Goal: Task Accomplishment & Management: Manage account settings

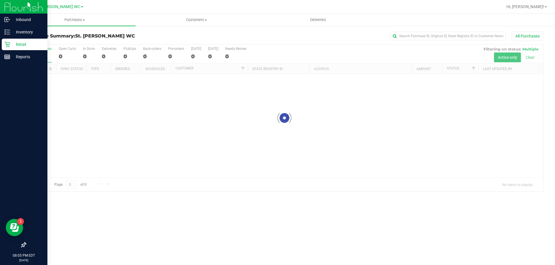
click at [10, 43] on icon at bounding box center [6, 44] width 5 height 5
click at [18, 33] on p "Inventory" at bounding box center [27, 32] width 35 height 7
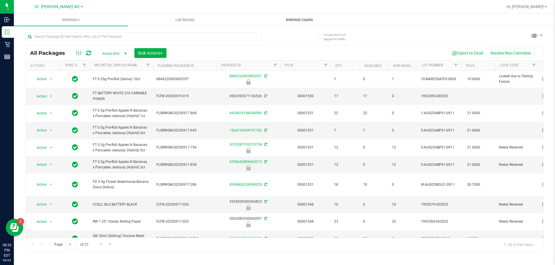
click at [303, 17] on uib-tab-heading "Inventory Counts" at bounding box center [299, 20] width 114 height 12
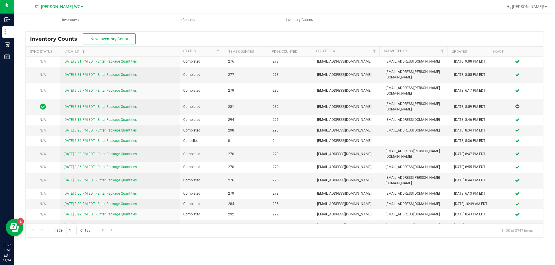
click at [104, 45] on div "Inventory Counts New Inventory Count" at bounding box center [284, 39] width 517 height 14
click at [104, 38] on span "New Inventory Count" at bounding box center [109, 39] width 38 height 5
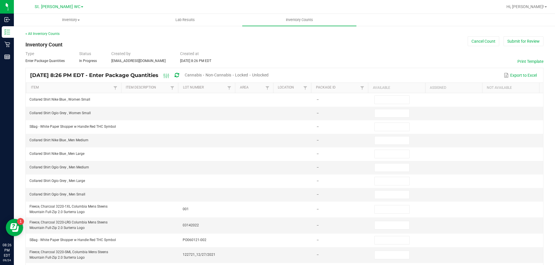
click at [268, 73] on span "Unlocked" at bounding box center [260, 75] width 16 height 5
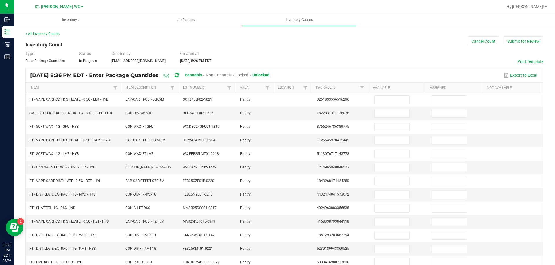
click at [164, 90] on th "Item Description" at bounding box center [149, 88] width 57 height 10
click at [163, 89] on link "Item Description" at bounding box center [147, 88] width 43 height 5
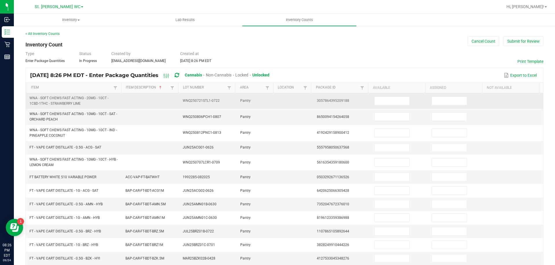
click at [371, 96] on td at bounding box center [399, 101] width 57 height 16
click at [376, 101] on input at bounding box center [391, 101] width 35 height 8
type input "17"
type input "19"
type input "26"
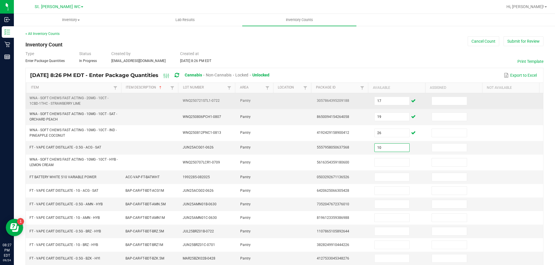
type input "10"
type input "13"
type input "99"
type input "6"
type input "12"
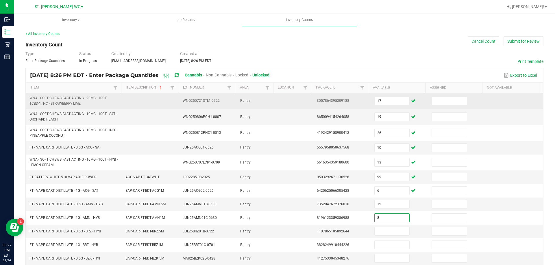
type input "8"
type input "12"
type input "7"
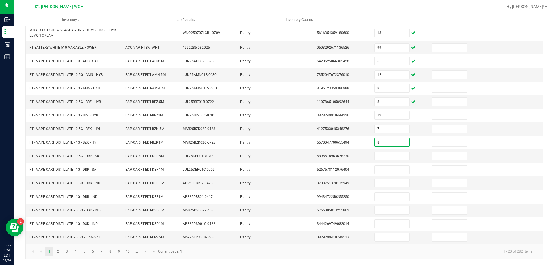
type input "8"
type input "11"
type input "9"
type input "1"
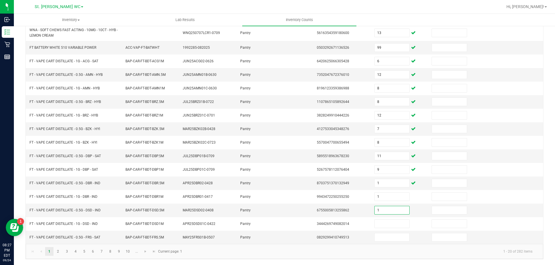
type input "1"
type input "2"
type input "1"
click at [58, 252] on link "2" at bounding box center [58, 252] width 8 height 9
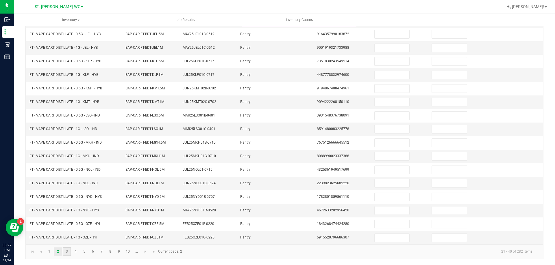
click at [67, 252] on link "3" at bounding box center [67, 252] width 8 height 9
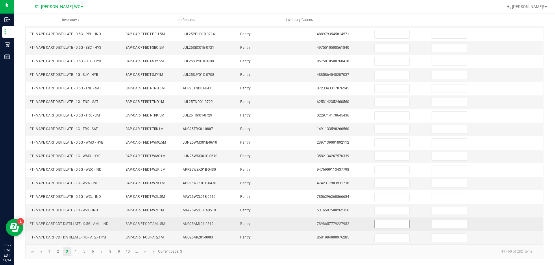
click at [380, 225] on input at bounding box center [391, 224] width 35 height 8
type input "7"
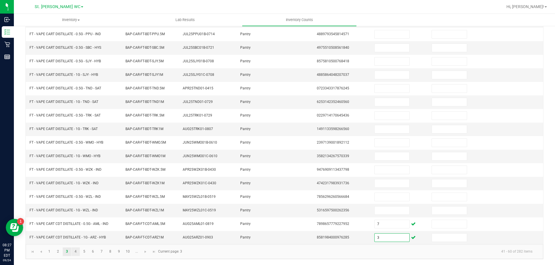
type input "3"
click at [74, 252] on link "4" at bounding box center [75, 252] width 8 height 9
click at [84, 252] on link "5" at bounding box center [84, 252] width 8 height 9
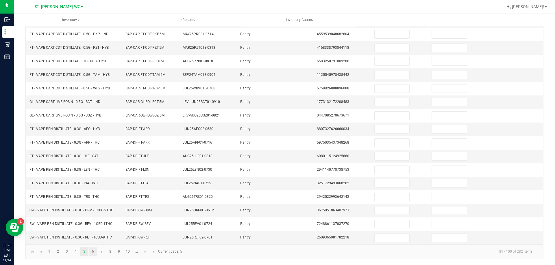
click at [93, 252] on link "6" at bounding box center [93, 252] width 8 height 9
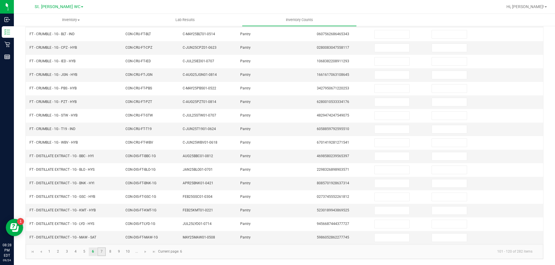
click at [102, 252] on link "7" at bounding box center [101, 252] width 8 height 9
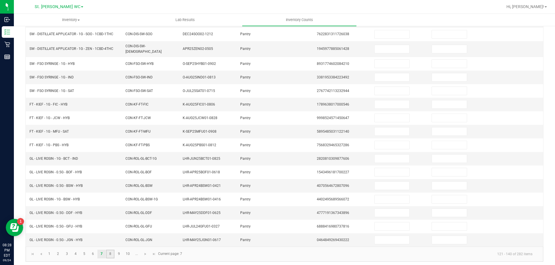
click at [110, 252] on link "8" at bounding box center [110, 254] width 8 height 9
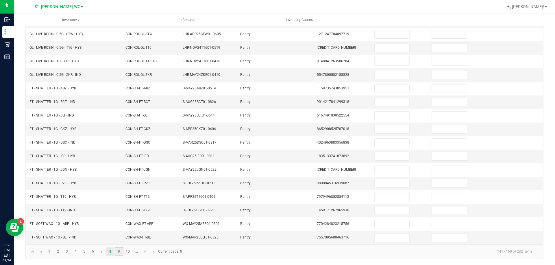
click at [118, 251] on link "9" at bounding box center [119, 252] width 8 height 9
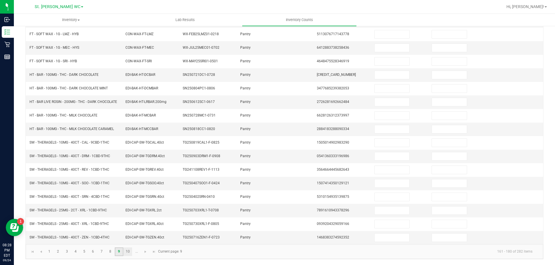
click at [128, 255] on link "10" at bounding box center [128, 252] width 8 height 9
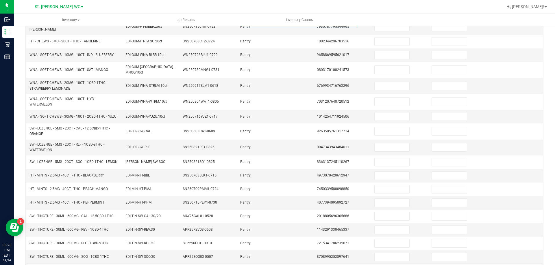
scroll to position [137, 0]
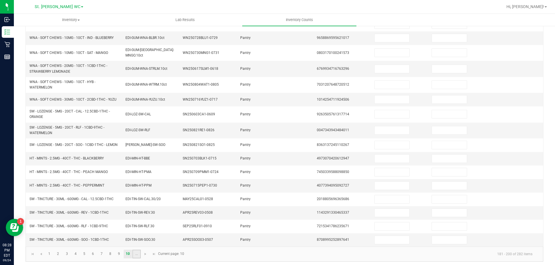
click at [136, 252] on link "..." at bounding box center [136, 254] width 8 height 9
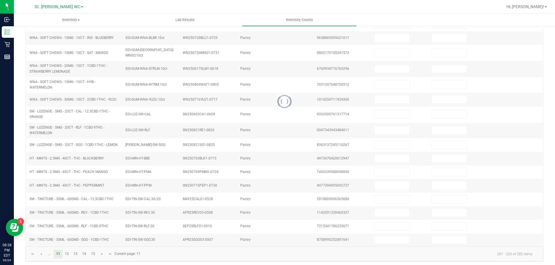
scroll to position [120, 0]
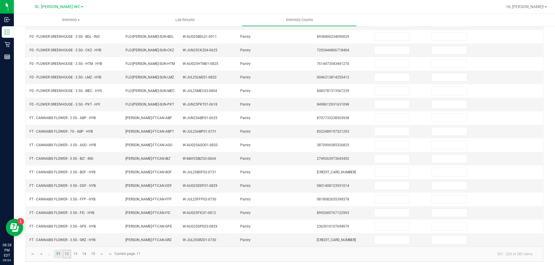
click at [66, 252] on link "12" at bounding box center [67, 254] width 8 height 9
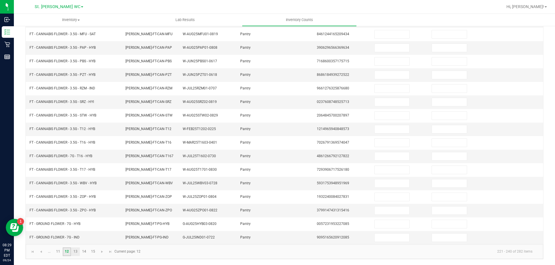
click at [76, 250] on link "13" at bounding box center [75, 252] width 8 height 9
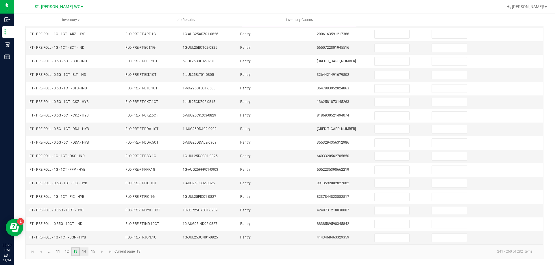
click at [86, 252] on link "14" at bounding box center [84, 252] width 8 height 9
click at [95, 250] on link "15" at bounding box center [93, 252] width 8 height 9
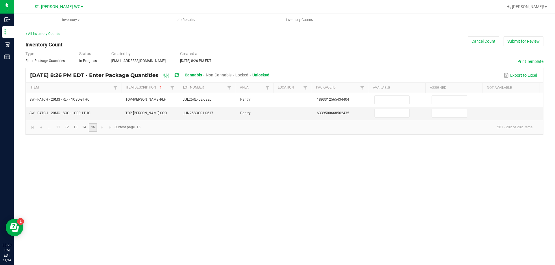
scroll to position [0, 0]
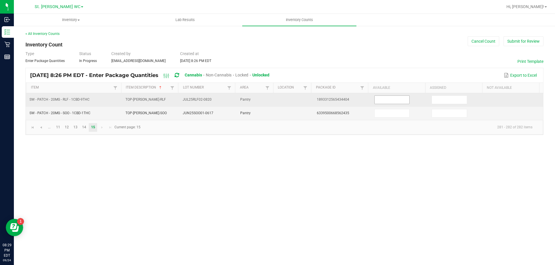
click at [391, 101] on input at bounding box center [391, 100] width 35 height 8
type input "2"
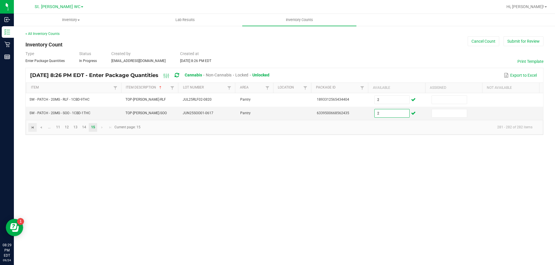
type input "2"
click at [33, 129] on span "Go to the first page" at bounding box center [32, 127] width 5 height 5
type input "17"
type input "19"
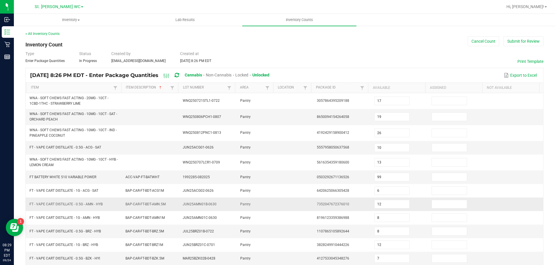
scroll to position [130, 0]
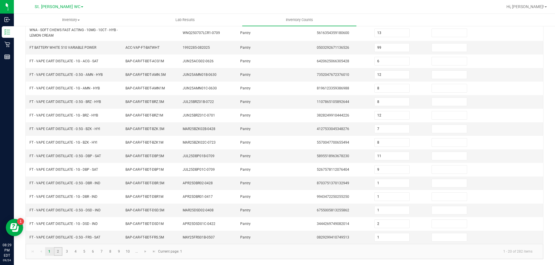
click at [59, 255] on link "2" at bounding box center [58, 252] width 8 height 9
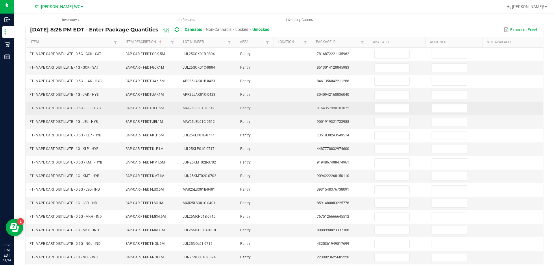
scroll to position [0, 0]
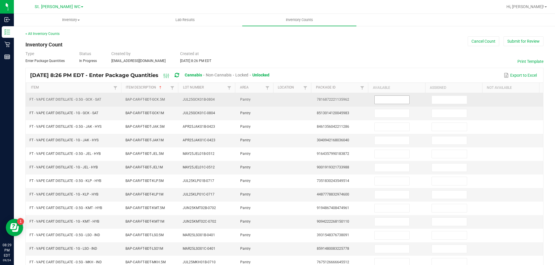
click at [385, 101] on input at bounding box center [391, 100] width 35 height 8
type input "8"
type input "6"
type input "7"
type input "1"
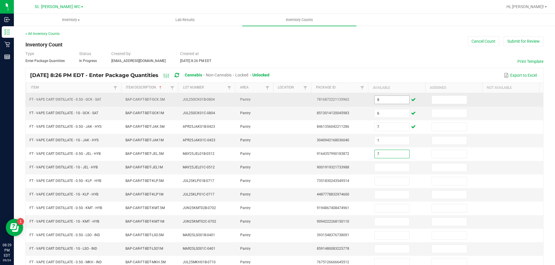
type input "7"
type input "1"
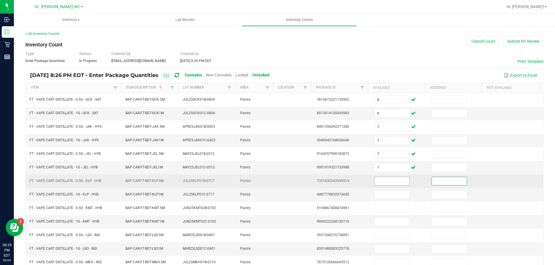
click at [387, 180] on input at bounding box center [391, 181] width 35 height 8
type input "2"
type input "11"
type input "7"
type input "6"
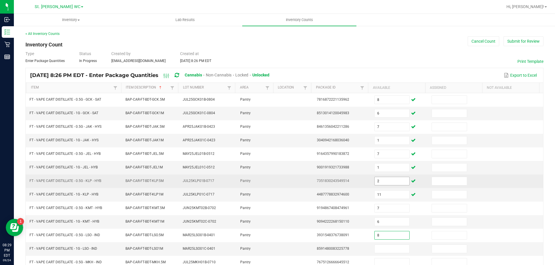
type input "8"
type input "9"
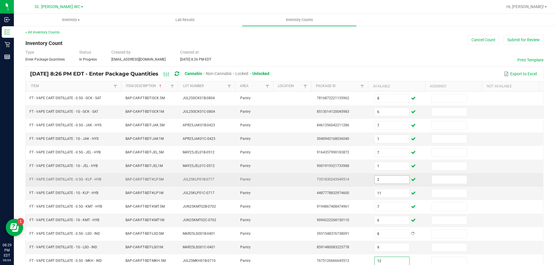
type input "12"
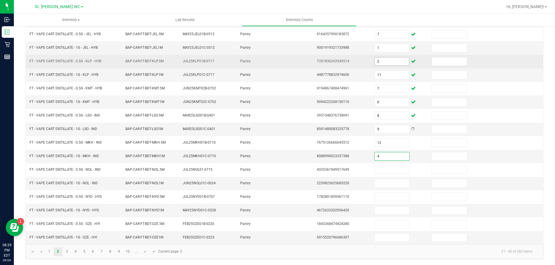
type input "4"
type input "8"
type input "7"
type input "3"
type input "2"
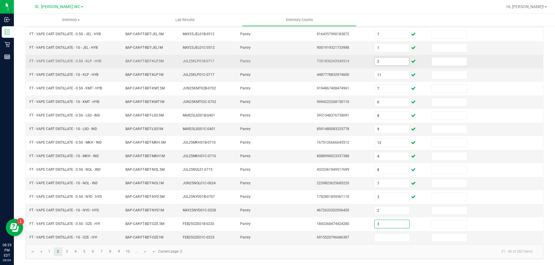
type input "3"
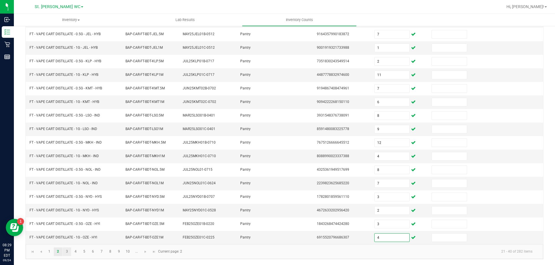
type input "4"
click at [65, 249] on link "3" at bounding box center [67, 252] width 8 height 9
type input "7"
type input "3"
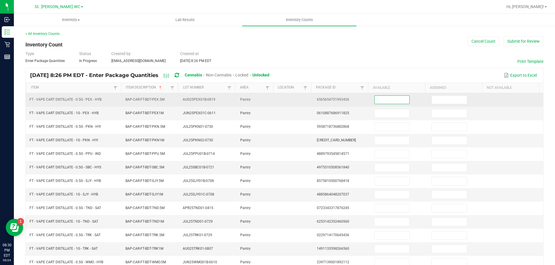
click at [386, 99] on input at bounding box center [391, 100] width 35 height 8
type input "11"
type input "8"
type input "5"
type input "1"
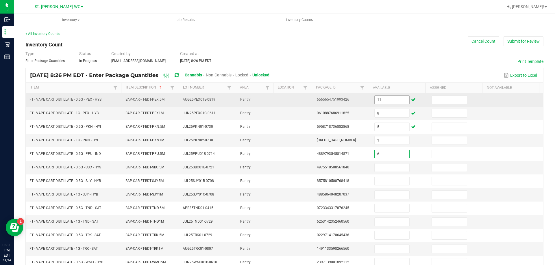
type input "6"
type input "2"
type input "6"
type input "11"
type input "3"
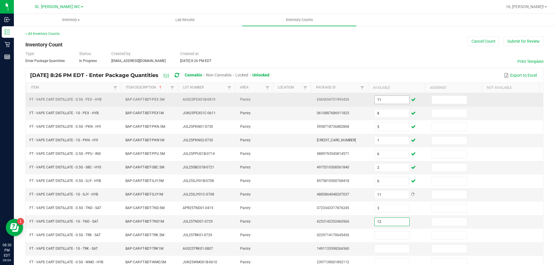
type input "12"
type input "8"
type input "9"
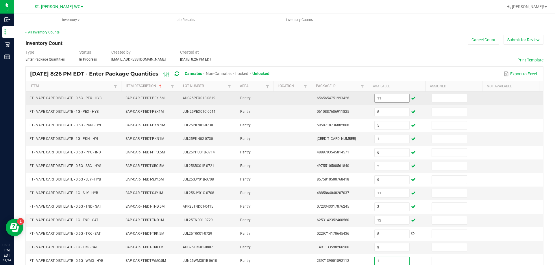
type input "1"
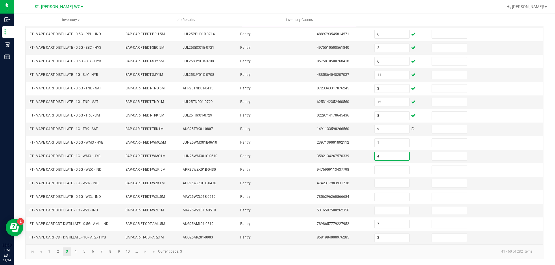
type input "4"
type input "11"
type input "4"
type input "10"
type input "12"
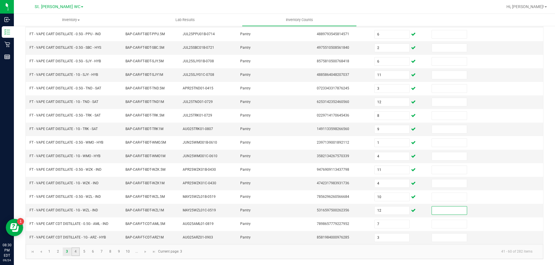
click at [76, 249] on link "4" at bounding box center [75, 252] width 8 height 9
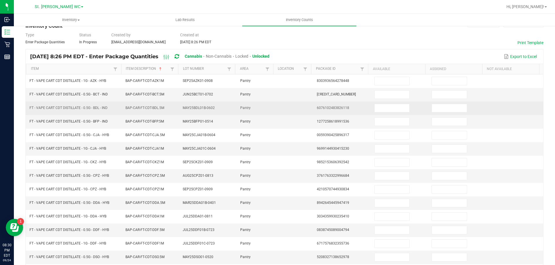
scroll to position [0, 0]
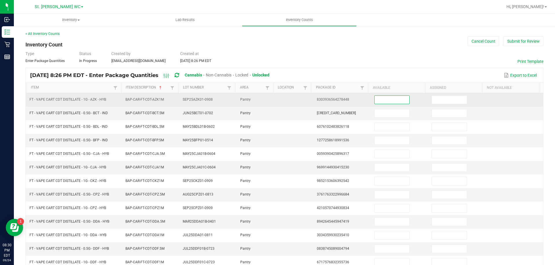
click at [386, 101] on input at bounding box center [391, 100] width 35 height 8
type input "6"
type input "1"
type input "5"
type input "3"
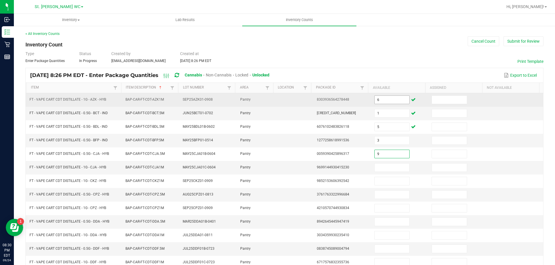
type input "9"
type input "2"
type input "9"
type input "3"
type input "10"
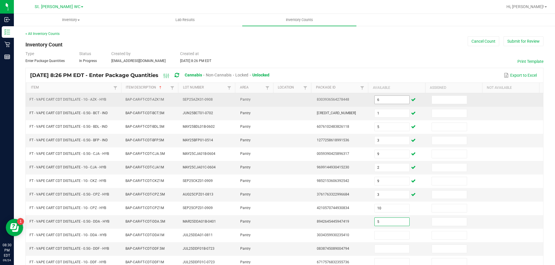
type input "5"
type input "4"
type input "8"
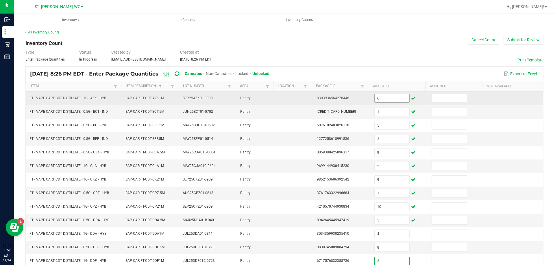
type input "3"
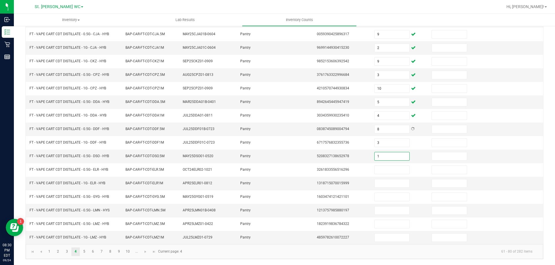
type input "1"
type input "2"
type input "4"
type input "8"
type input "10"
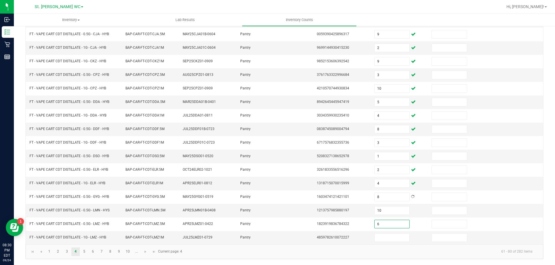
type input "6"
type input "1"
click at [83, 254] on link "5" at bounding box center [84, 252] width 8 height 9
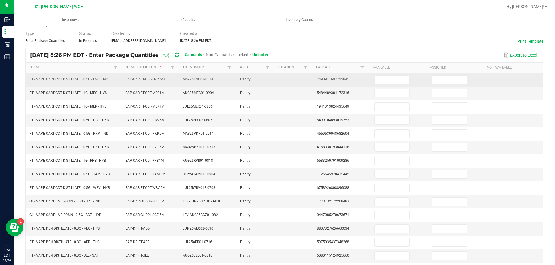
scroll to position [0, 0]
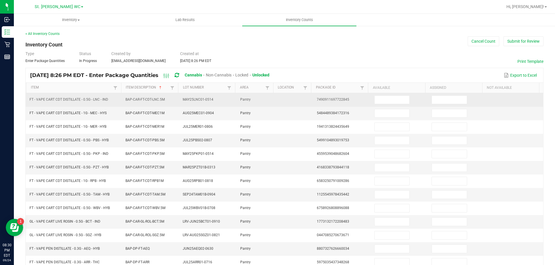
click at [388, 106] on td at bounding box center [399, 100] width 57 height 14
click at [390, 101] on input at bounding box center [391, 100] width 35 height 8
type input "8"
type input "3"
type input "8"
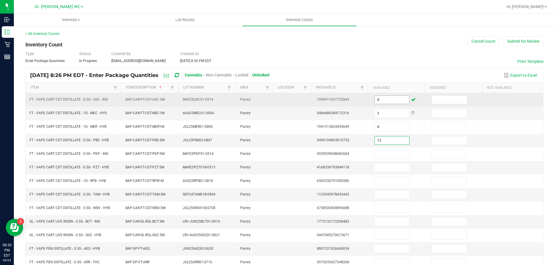
type input "12"
type input "5"
type input "3"
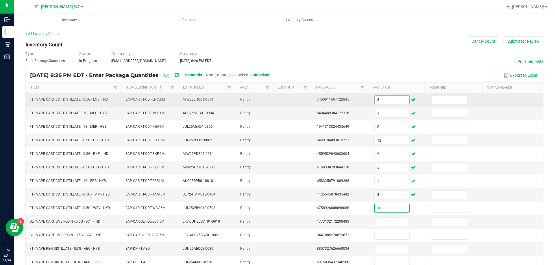
type input "10"
type input "6"
type input "1"
type input "12"
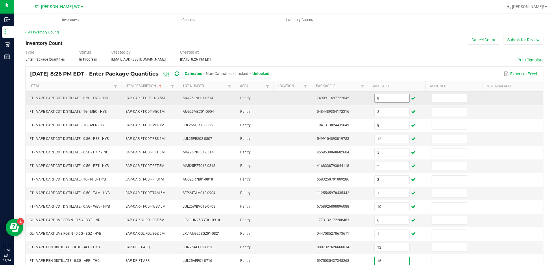
type input "16"
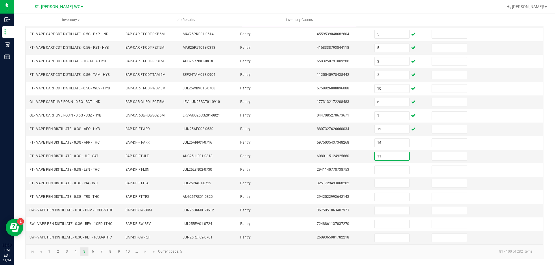
type input "11"
click at [90, 252] on link "6" at bounding box center [93, 252] width 8 height 9
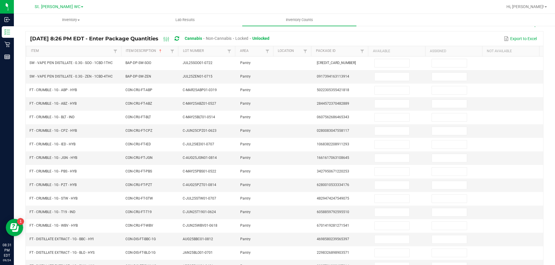
scroll to position [0, 0]
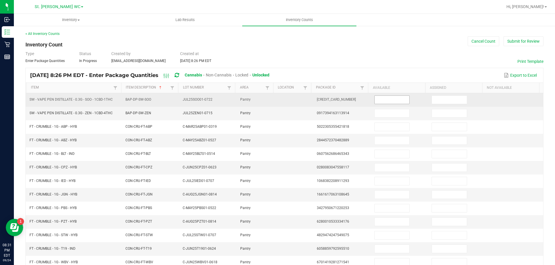
click at [386, 96] on input at bounding box center [391, 100] width 35 height 8
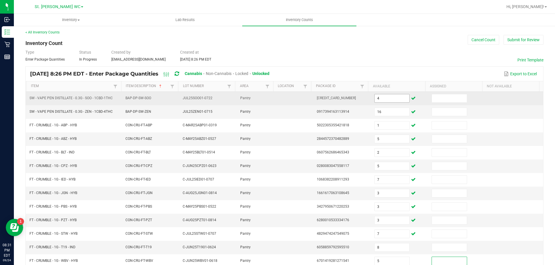
scroll to position [120, 0]
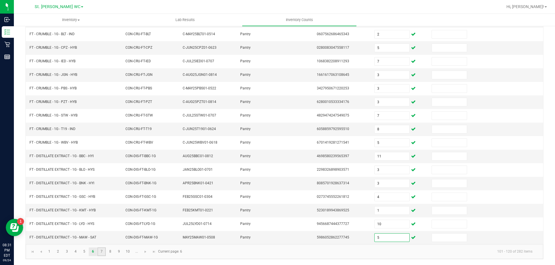
click at [100, 252] on link "7" at bounding box center [101, 252] width 8 height 9
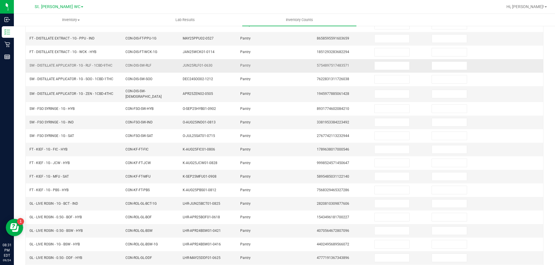
scroll to position [0, 0]
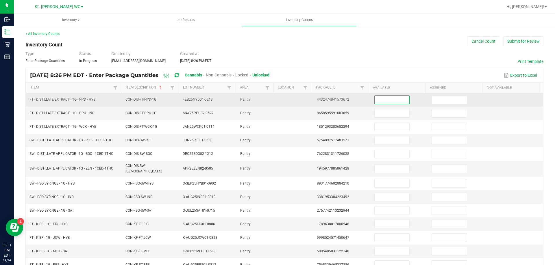
click at [374, 99] on input at bounding box center [391, 100] width 35 height 8
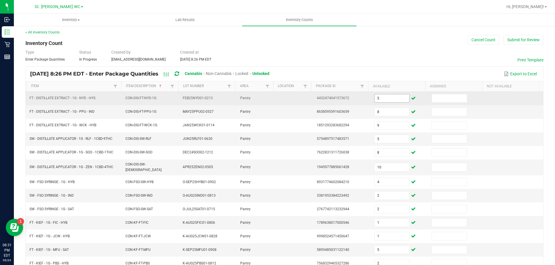
scroll to position [120, 0]
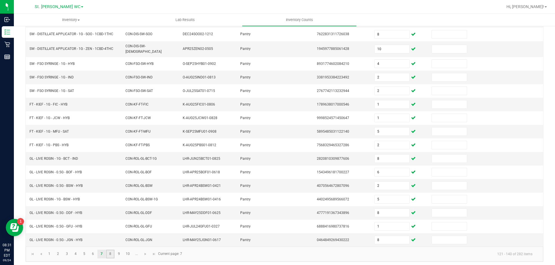
click at [110, 254] on link "8" at bounding box center [110, 254] width 8 height 9
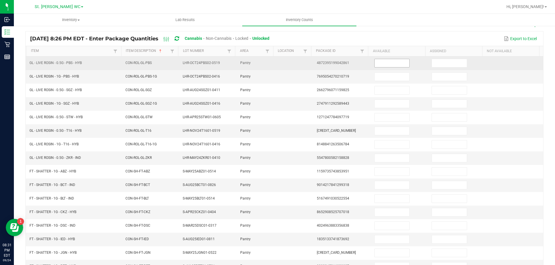
scroll to position [0, 0]
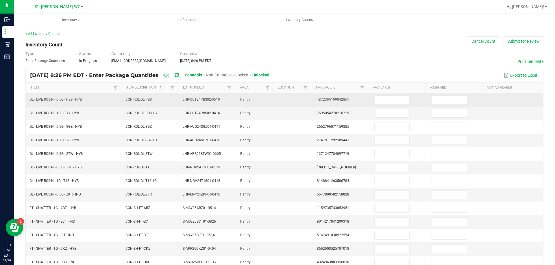
click at [389, 94] on td at bounding box center [399, 100] width 57 height 14
click at [388, 96] on input at bounding box center [391, 100] width 35 height 8
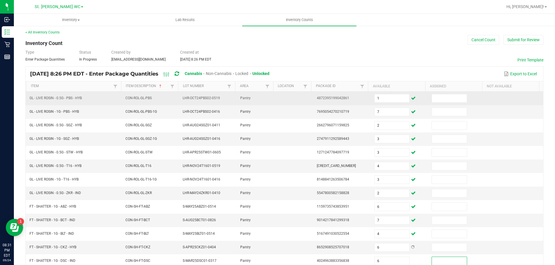
scroll to position [120, 0]
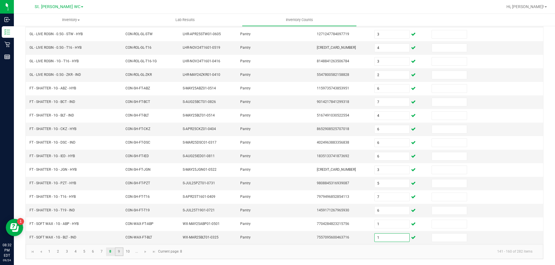
click at [119, 250] on link "9" at bounding box center [119, 252] width 8 height 9
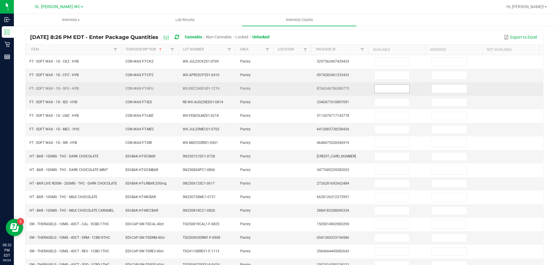
scroll to position [0, 0]
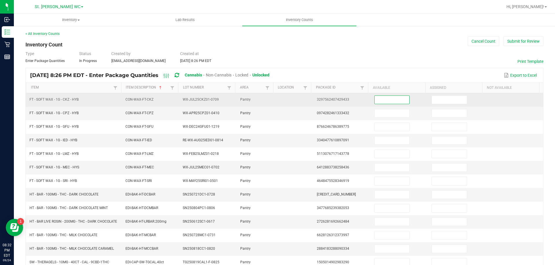
click at [392, 102] on input at bounding box center [391, 100] width 35 height 8
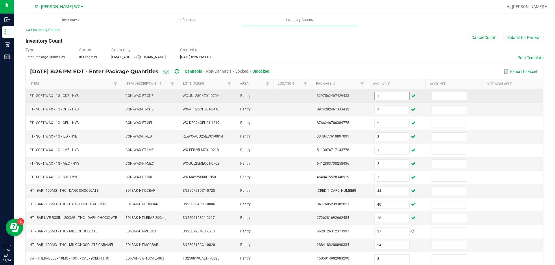
scroll to position [122, 0]
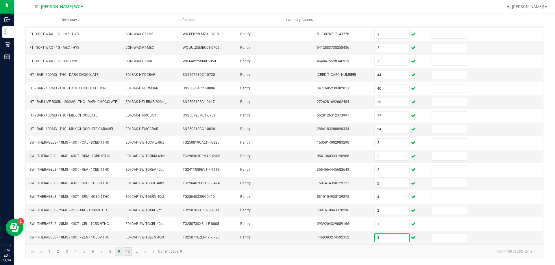
click at [129, 252] on link "10" at bounding box center [128, 252] width 8 height 9
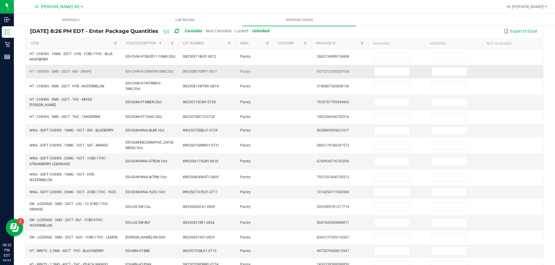
scroll to position [0, 0]
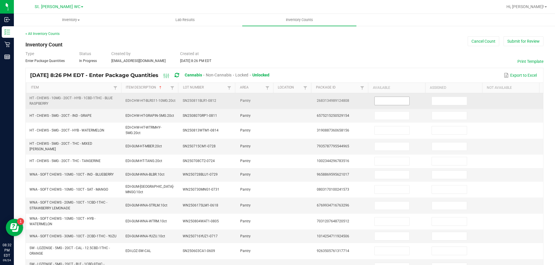
click at [374, 100] on input at bounding box center [391, 101] width 35 height 8
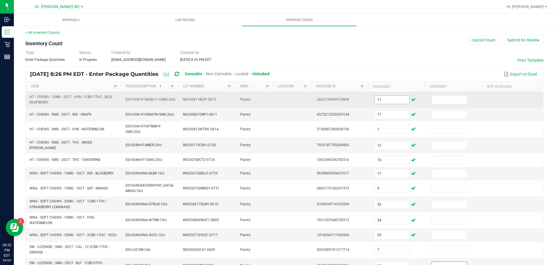
scroll to position [137, 0]
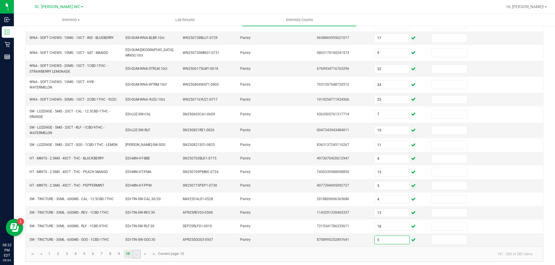
click at [136, 251] on link "..." at bounding box center [136, 254] width 8 height 9
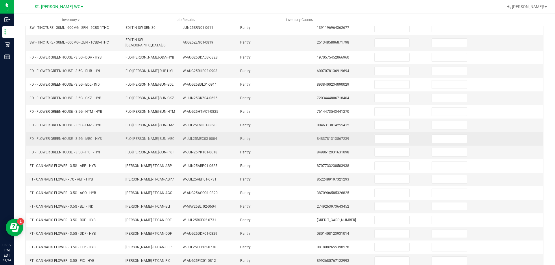
scroll to position [0, 0]
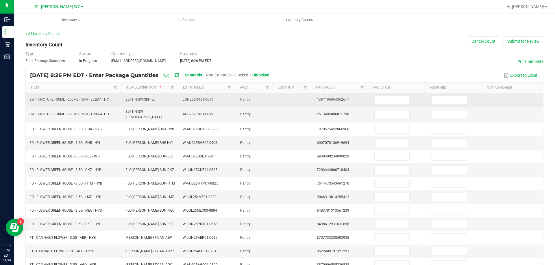
click at [389, 105] on td at bounding box center [399, 100] width 57 height 14
click at [390, 100] on input at bounding box center [391, 100] width 35 height 8
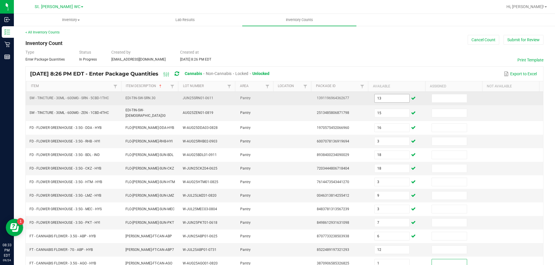
scroll to position [120, 0]
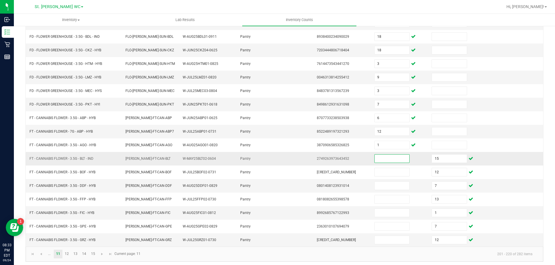
click at [380, 155] on input at bounding box center [391, 159] width 35 height 8
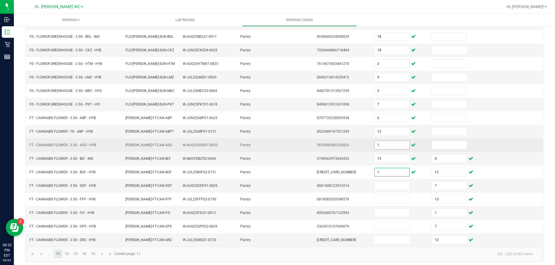
click at [390, 143] on input "1" at bounding box center [391, 145] width 35 height 8
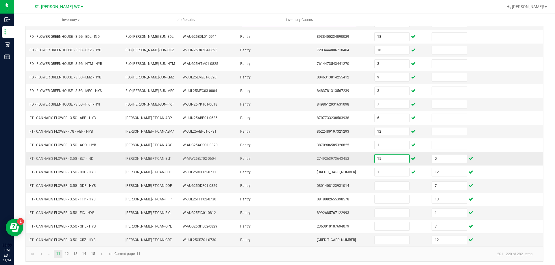
click at [398, 157] on input "15" at bounding box center [391, 159] width 35 height 8
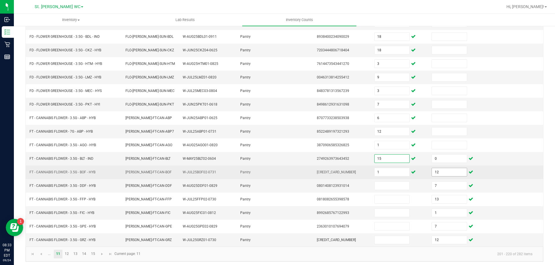
click at [443, 169] on input "12" at bounding box center [449, 172] width 35 height 8
click at [378, 171] on input "1" at bounding box center [391, 172] width 35 height 8
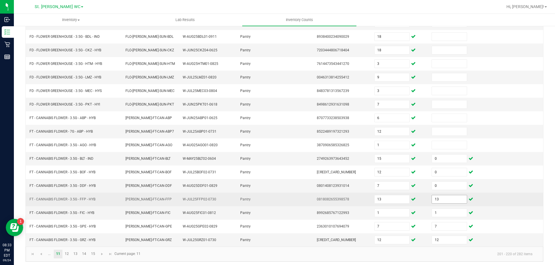
click at [445, 201] on span "13" at bounding box center [448, 199] width 35 height 9
click at [441, 198] on input "13" at bounding box center [449, 200] width 35 height 8
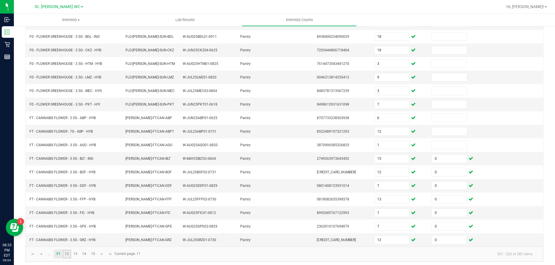
click at [68, 250] on link "12" at bounding box center [67, 254] width 8 height 9
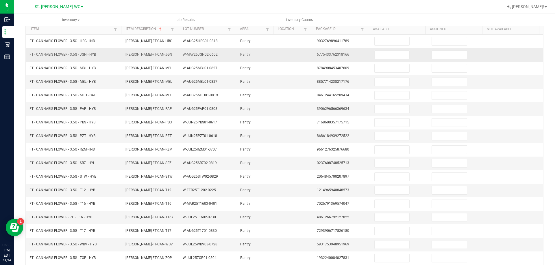
scroll to position [0, 0]
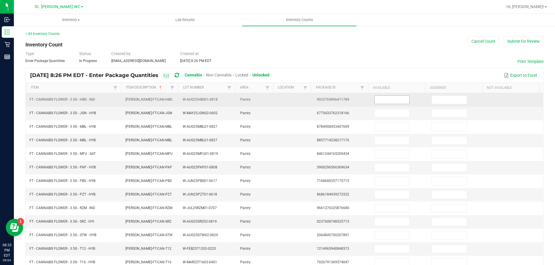
click at [393, 97] on span at bounding box center [391, 100] width 35 height 9
click at [391, 99] on input at bounding box center [391, 100] width 35 height 8
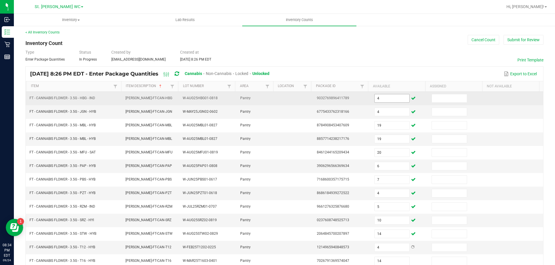
scroll to position [120, 0]
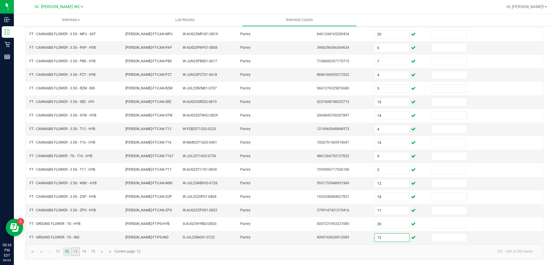
click at [73, 252] on link "13" at bounding box center [75, 252] width 8 height 9
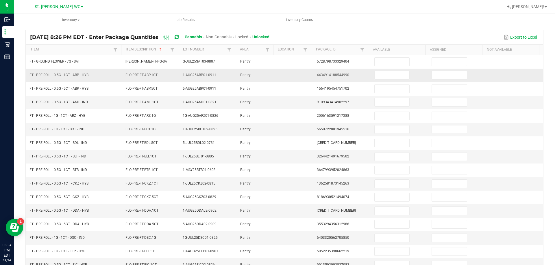
scroll to position [0, 0]
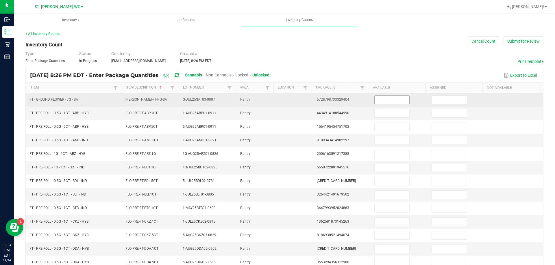
drag, startPoint x: 385, startPoint y: 95, endPoint x: 383, endPoint y: 99, distance: 4.5
click at [385, 95] on td at bounding box center [399, 100] width 57 height 14
click at [382, 100] on input at bounding box center [391, 100] width 35 height 8
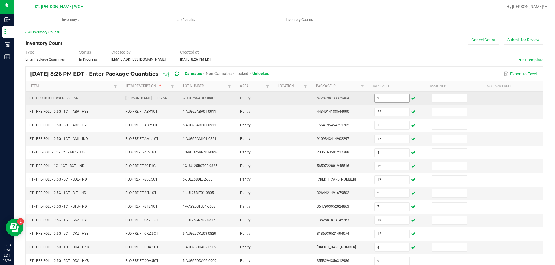
scroll to position [120, 0]
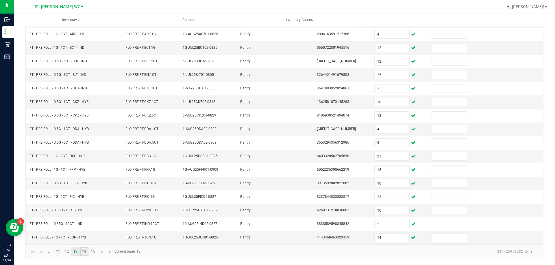
click at [87, 250] on link "14" at bounding box center [84, 252] width 8 height 9
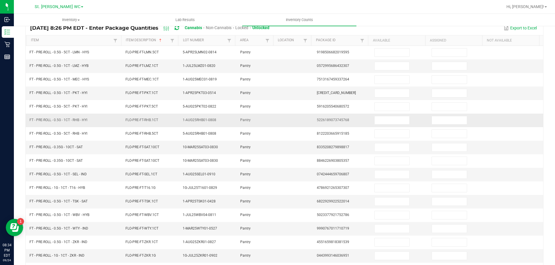
scroll to position [4, 0]
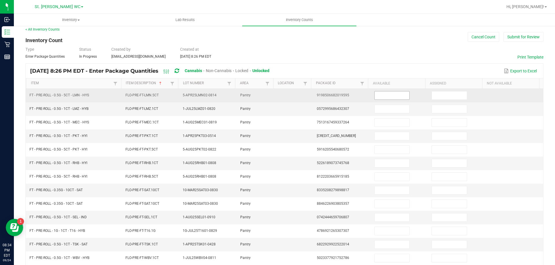
click at [387, 96] on input at bounding box center [391, 96] width 35 height 8
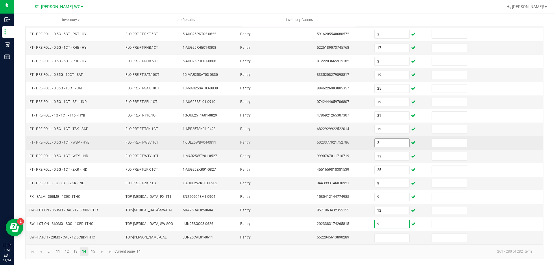
click at [389, 139] on input "2" at bounding box center [391, 143] width 35 height 8
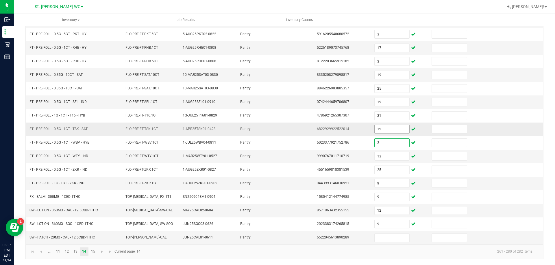
click at [384, 131] on input "12" at bounding box center [391, 129] width 35 height 8
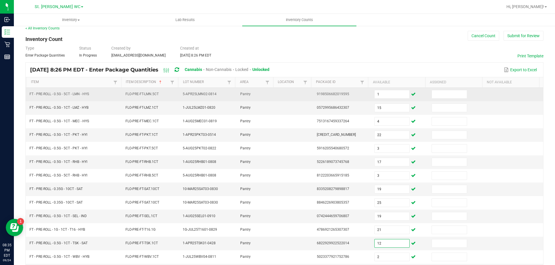
scroll to position [0, 0]
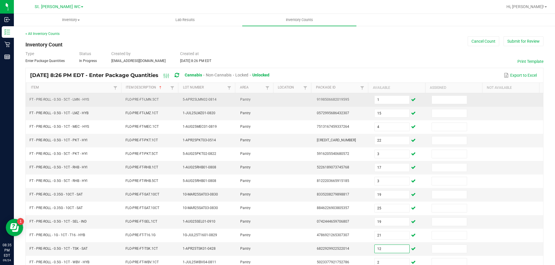
click at [383, 95] on td "1" at bounding box center [399, 100] width 57 height 14
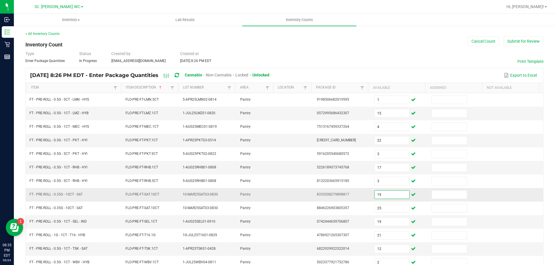
click at [379, 193] on input "19" at bounding box center [391, 195] width 35 height 8
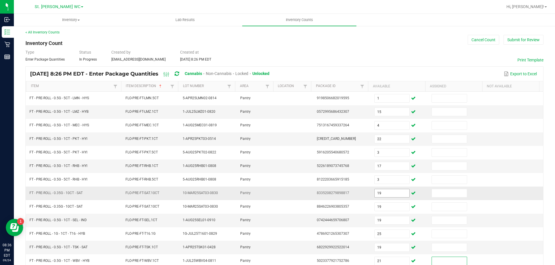
scroll to position [120, 0]
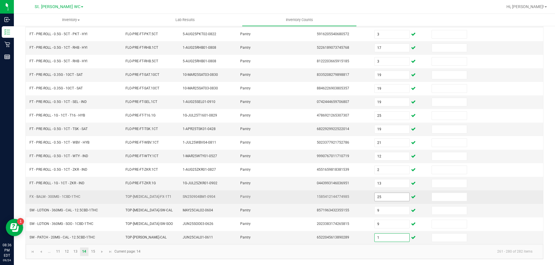
click at [381, 197] on input "25" at bounding box center [391, 197] width 35 height 8
click at [381, 194] on input "25" at bounding box center [391, 197] width 35 height 8
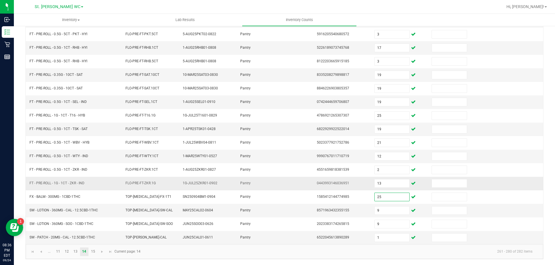
drag, startPoint x: 381, startPoint y: 194, endPoint x: 340, endPoint y: 189, distance: 41.9
click at [340, 189] on tbody "FT - PRE-ROLL - 0.5G - 5CT - LMN - HYS FLO-PRE-FT-LMN.5CT 5-APR25LMN02-0814 Pan…" at bounding box center [284, 108] width 517 height 271
click at [387, 181] on input "13" at bounding box center [391, 184] width 35 height 8
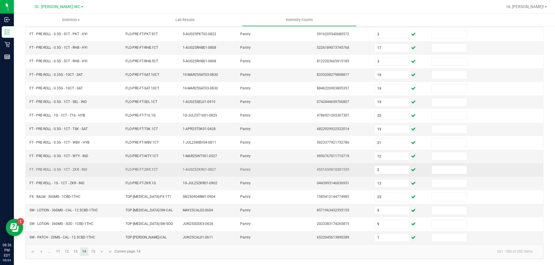
click at [387, 176] on td "2" at bounding box center [399, 171] width 57 height 14
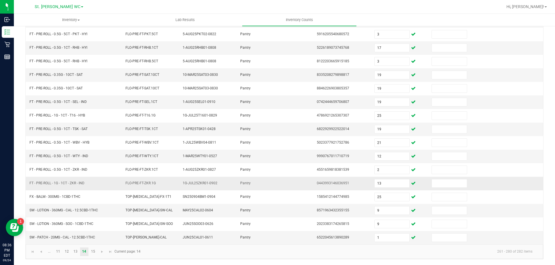
click at [383, 188] on td "13" at bounding box center [399, 184] width 57 height 14
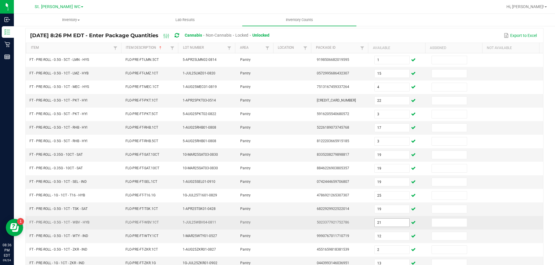
scroll to position [33, 0]
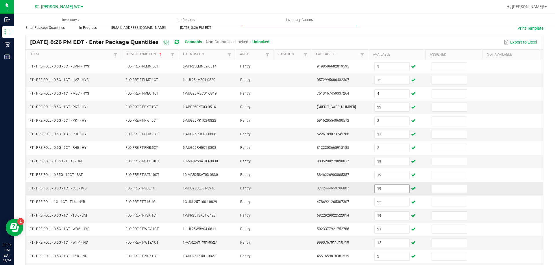
click at [382, 191] on input "19" at bounding box center [391, 189] width 35 height 8
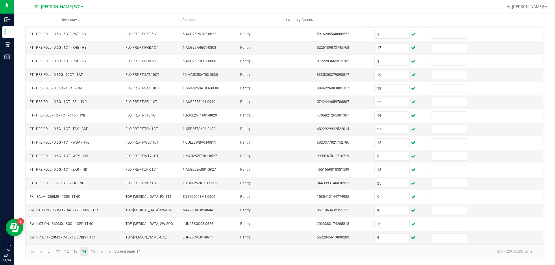
click at [178, 252] on kendo-pager-info "261 - 280 of 282 items" at bounding box center [340, 252] width 393 height 10
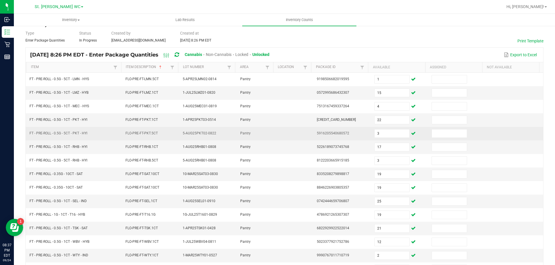
scroll to position [0, 0]
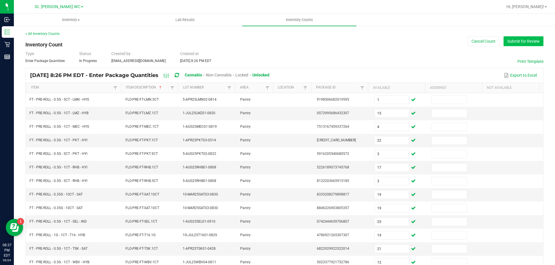
click at [515, 45] on button "Submit for Review" at bounding box center [523, 41] width 40 height 10
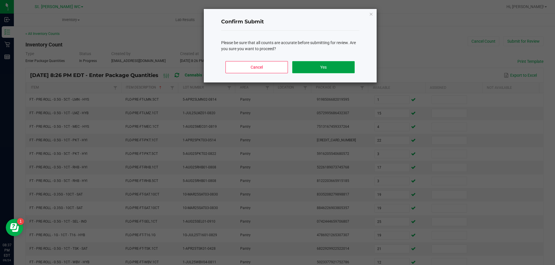
click at [349, 71] on button "Yes" at bounding box center [323, 67] width 62 height 12
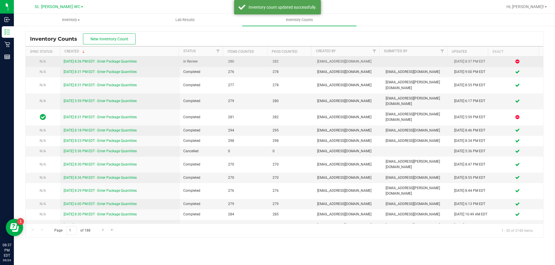
click at [120, 59] on td "[DATE] 8:26 PM EDT - Enter Package Quantities" at bounding box center [120, 62] width 120 height 10
click at [120, 64] on div "[DATE] 8:26 PM EDT - Enter Package Quantities" at bounding box center [120, 61] width 113 height 5
click at [119, 62] on link "[DATE] 8:26 PM EDT - Enter Package Quantities" at bounding box center [100, 62] width 73 height 4
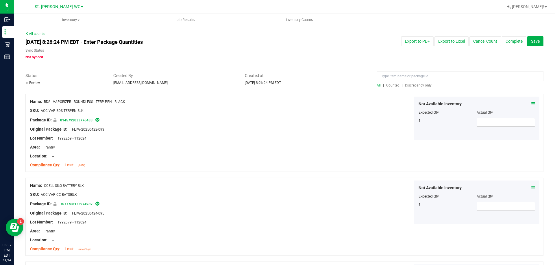
click at [409, 88] on div "All | Counted | Discrepancy only" at bounding box center [459, 85] width 167 height 5
click at [409, 86] on span "Discrepancy only" at bounding box center [418, 85] width 27 height 4
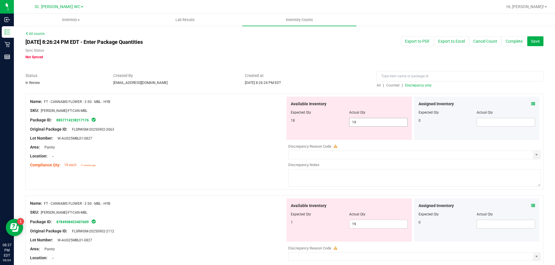
click at [381, 124] on span "19 19" at bounding box center [378, 122] width 58 height 9
click at [203, 145] on div "Area: Pantry" at bounding box center [157, 147] width 255 height 6
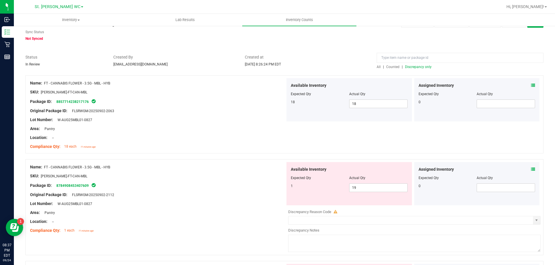
scroll to position [29, 0]
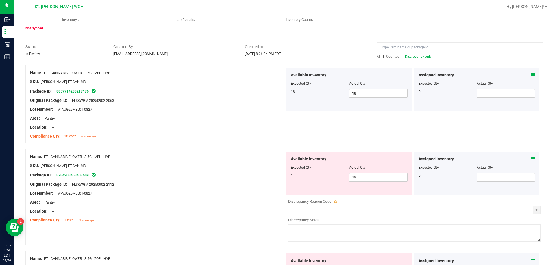
drag, startPoint x: 204, startPoint y: 192, endPoint x: 272, endPoint y: 185, distance: 68.3
click at [205, 192] on div "Lot Number: W-AUG25MBL01-0827" at bounding box center [157, 194] width 255 height 6
click at [367, 177] on span "19 19" at bounding box center [378, 177] width 58 height 9
click at [245, 190] on div at bounding box center [157, 189] width 255 height 3
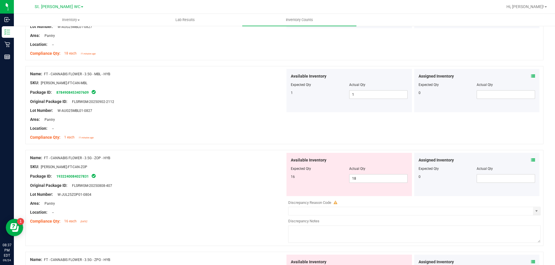
scroll to position [144, 0]
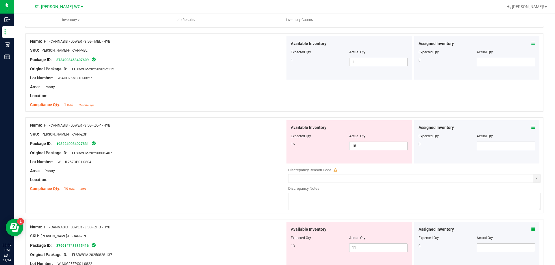
drag, startPoint x: 239, startPoint y: 196, endPoint x: 243, endPoint y: 192, distance: 5.7
click at [240, 196] on div "Name: FT - CANNABIS FLOWER - 3.5G - ZOP - HYB SKU: [PERSON_NAME]-FT-CAN-ZOP Pac…" at bounding box center [284, 166] width 518 height 96
click at [367, 148] on span "18 18" at bounding box center [378, 146] width 58 height 9
click at [254, 164] on div "Lot Number: W-JUL25ZOP01-0804" at bounding box center [157, 162] width 255 height 6
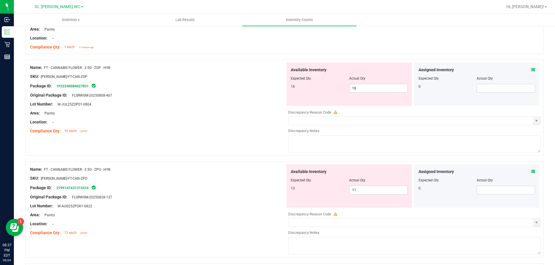
click at [241, 172] on div "Name: FT - CANNABIS FLOWER - 3.5G - ZPO - HYB" at bounding box center [157, 170] width 255 height 6
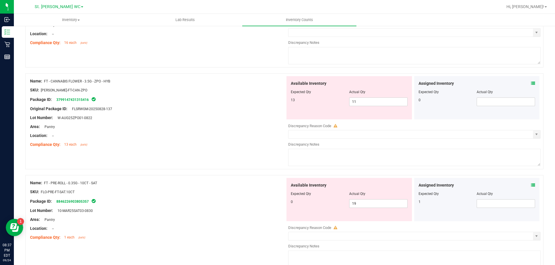
scroll to position [347, 0]
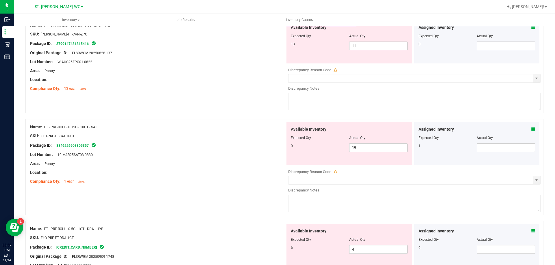
click at [243, 172] on div "Location: --" at bounding box center [157, 173] width 255 height 6
drag, startPoint x: 367, startPoint y: 151, endPoint x: 309, endPoint y: 154, distance: 58.7
click at [309, 154] on div "Available Inventory Expected Qty Actual Qty 0 19 19" at bounding box center [348, 143] width 125 height 43
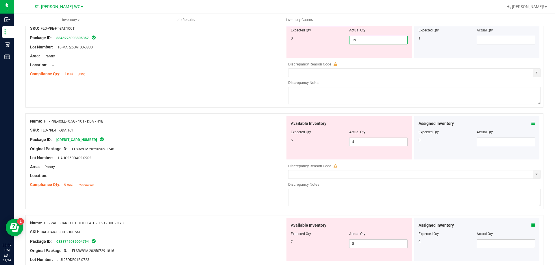
scroll to position [376, 0]
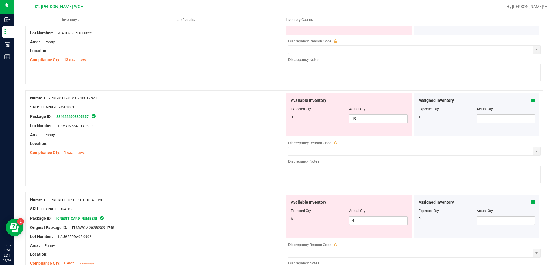
click at [213, 166] on div "Name: FT - PRE-ROLL - 0.35G - 10CT - SAT SKU: FLO-PRE-FT-SAT.10CT Package ID: 8…" at bounding box center [284, 138] width 518 height 96
drag, startPoint x: 348, startPoint y: 120, endPoint x: 314, endPoint y: 120, distance: 33.5
click at [314, 120] on div "0 19 19" at bounding box center [349, 119] width 117 height 9
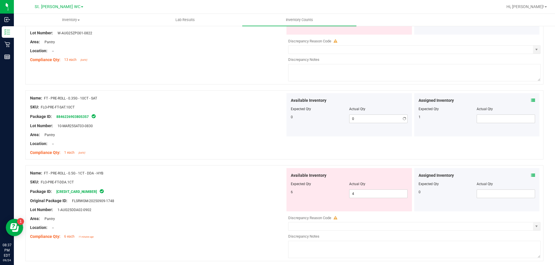
drag, startPoint x: 430, startPoint y: 123, endPoint x: 410, endPoint y: 118, distance: 20.7
click at [413, 118] on div "Assigned Inventory Expected Qty Actual Qty 1" at bounding box center [477, 114] width 128 height 43
click at [237, 131] on div at bounding box center [157, 130] width 255 height 3
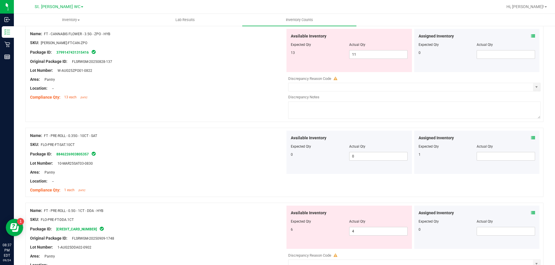
scroll to position [347, 0]
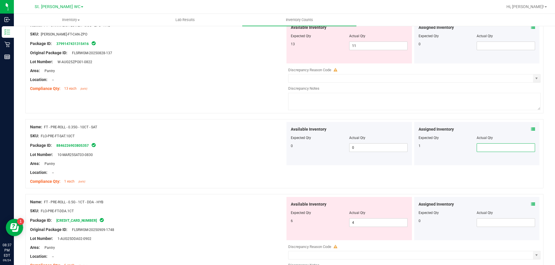
click at [490, 151] on span at bounding box center [505, 148] width 58 height 9
click at [224, 166] on div "Area: Pantry" at bounding box center [157, 164] width 255 height 6
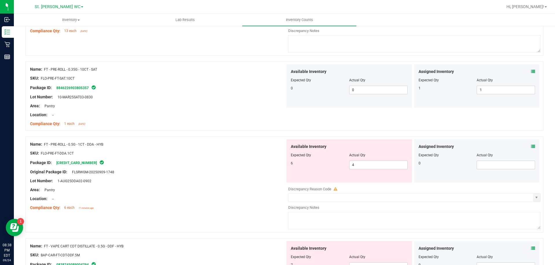
scroll to position [433, 0]
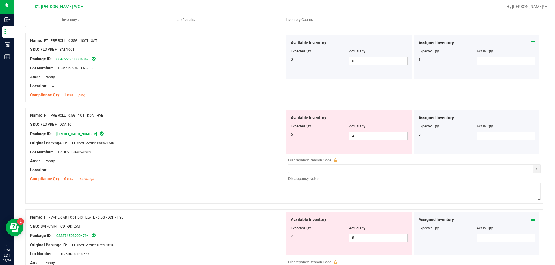
click at [157, 167] on div "Location: --" at bounding box center [157, 170] width 255 height 6
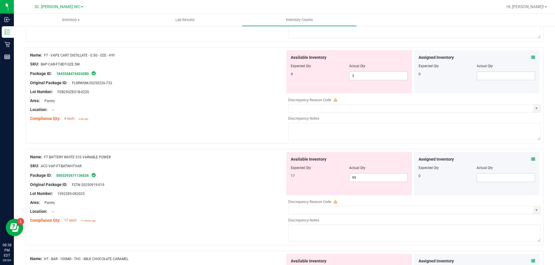
scroll to position [809, 0]
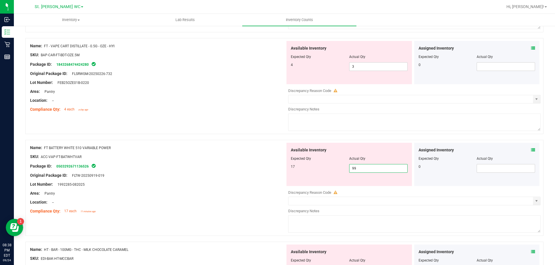
drag, startPoint x: 385, startPoint y: 171, endPoint x: 326, endPoint y: 174, distance: 58.7
click at [326, 174] on div "Available Inventory Expected Qty Actual Qty 17 99 99" at bounding box center [348, 164] width 125 height 43
click at [230, 206] on div at bounding box center [157, 207] width 255 height 3
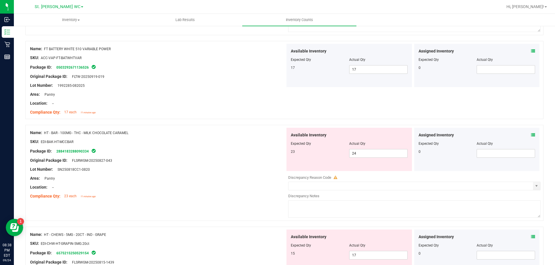
scroll to position [953, 0]
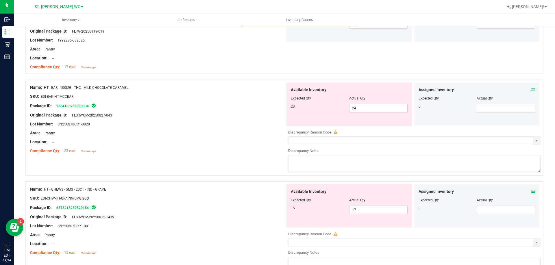
drag, startPoint x: 230, startPoint y: 206, endPoint x: 237, endPoint y: 199, distance: 9.6
click at [231, 206] on div "Package ID: 6575215250529154" at bounding box center [157, 208] width 255 height 7
click at [265, 140] on div "Location: --" at bounding box center [157, 142] width 255 height 6
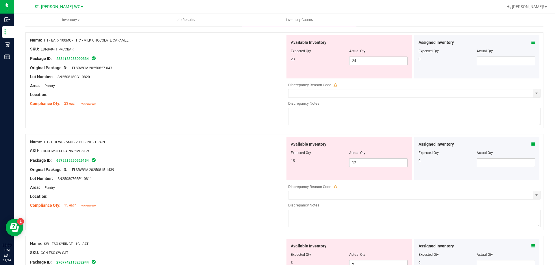
scroll to position [1040, 0]
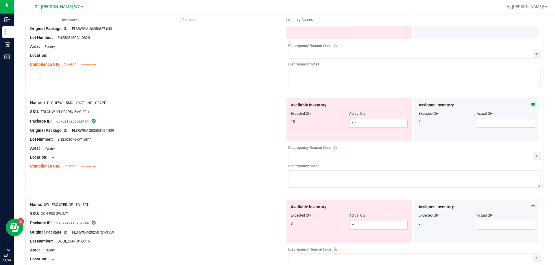
click at [256, 167] on div "Compliance Qty: 15 each 11 minutes ago" at bounding box center [157, 167] width 255 height 6
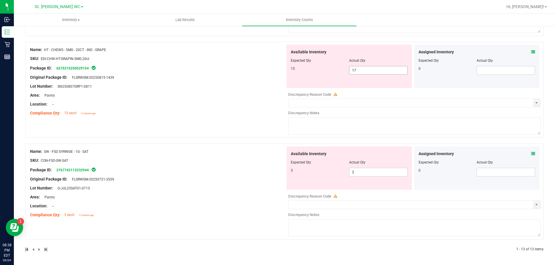
click at [367, 73] on span "17 17" at bounding box center [378, 70] width 58 height 9
click at [216, 116] on div "Name: HT - CHEWS - 5MG - 20CT - IND - GRAPE SKU: EDI-CHW-HT-GRAPIN-5MG.20ct Pac…" at bounding box center [157, 82] width 255 height 74
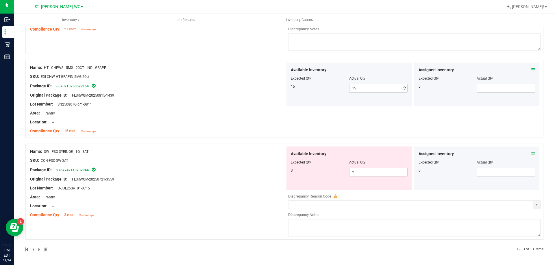
scroll to position [1075, 0]
click at [218, 140] on div at bounding box center [284, 141] width 518 height 6
click at [231, 210] on div at bounding box center [157, 210] width 255 height 3
drag, startPoint x: 364, startPoint y: 173, endPoint x: 308, endPoint y: 168, distance: 56.3
click at [309, 170] on div "3 2 2" at bounding box center [349, 172] width 117 height 9
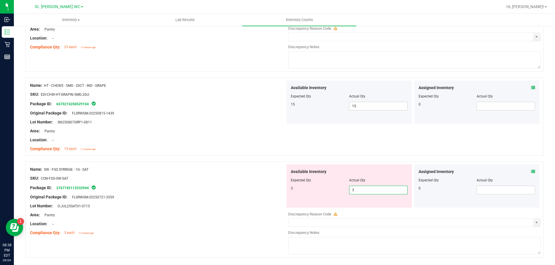
click at [243, 208] on div "Name: SW - FSO SYRINGE - 1G - SAT SKU: CON-FSO-SW-SAT Package ID: 2767742113232…" at bounding box center [157, 202] width 255 height 74
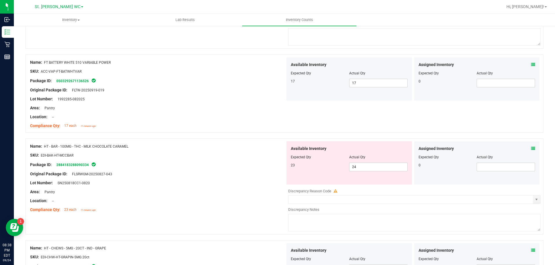
scroll to position [884, 0]
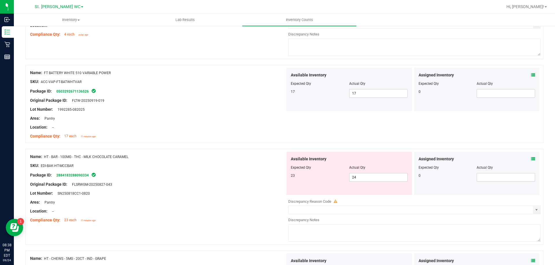
click at [279, 195] on div "Lot Number: SN250818CC1-0820" at bounding box center [157, 194] width 255 height 6
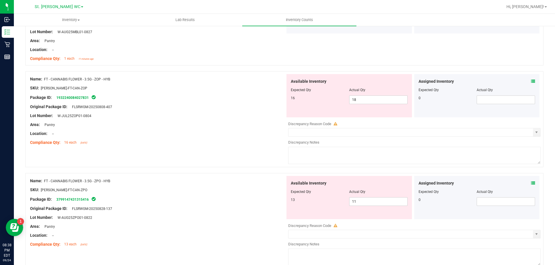
scroll to position [0, 0]
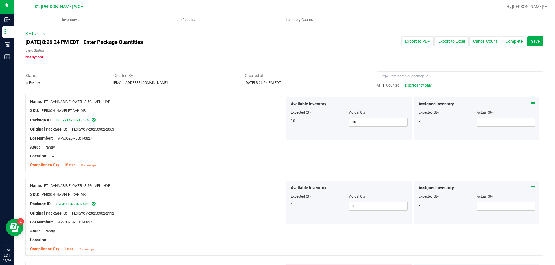
click at [421, 87] on span "Discrepancy only" at bounding box center [418, 85] width 27 height 4
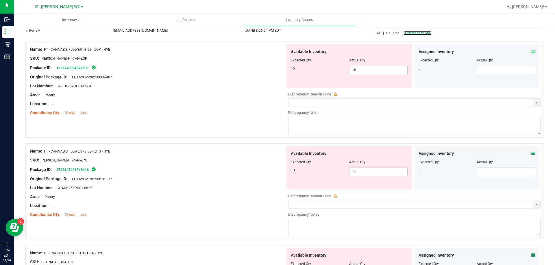
scroll to position [58, 0]
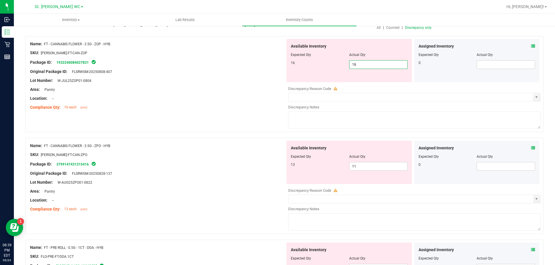
click at [370, 66] on span "18 18" at bounding box center [378, 64] width 58 height 9
click at [363, 165] on span "11 11" at bounding box center [378, 166] width 58 height 9
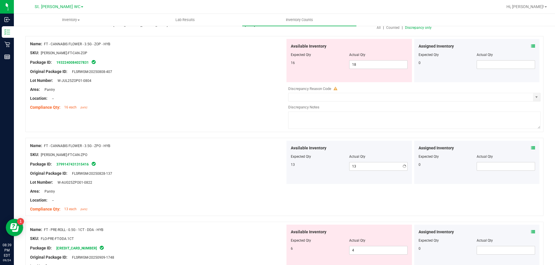
drag, startPoint x: 233, startPoint y: 194, endPoint x: 248, endPoint y: 152, distance: 44.3
click at [233, 193] on div "Area: Pantry" at bounding box center [157, 192] width 255 height 6
click at [262, 101] on div "Location: --" at bounding box center [157, 99] width 255 height 6
click at [363, 64] on span "18 18" at bounding box center [378, 64] width 58 height 9
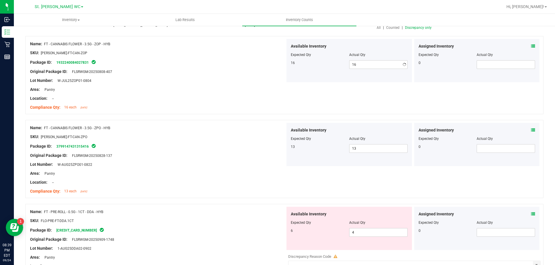
click at [248, 98] on div "Location: --" at bounding box center [157, 99] width 255 height 6
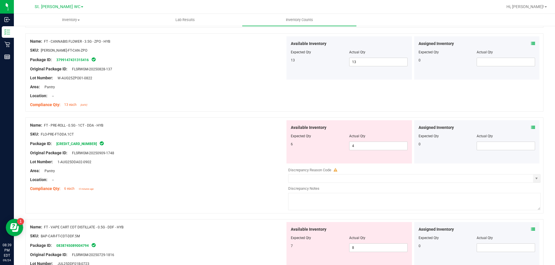
click at [217, 131] on div "SKU: FLO-PRE-FT-DDA.1CT" at bounding box center [157, 134] width 255 height 6
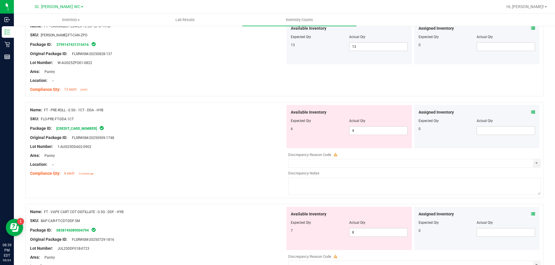
scroll to position [173, 0]
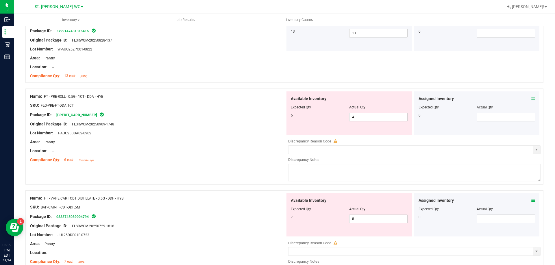
click at [204, 137] on div at bounding box center [157, 137] width 255 height 3
click at [164, 128] on div at bounding box center [157, 128] width 255 height 3
click at [212, 137] on div at bounding box center [157, 137] width 255 height 3
drag, startPoint x: 365, startPoint y: 118, endPoint x: 334, endPoint y: 119, distance: 30.7
click at [334, 119] on div "6 4 4" at bounding box center [349, 117] width 117 height 9
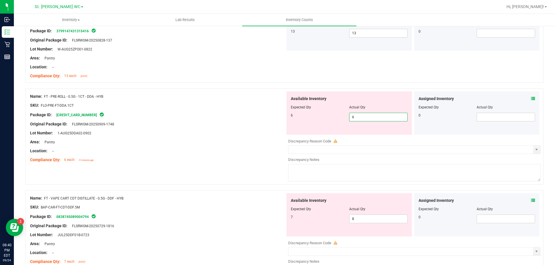
click at [234, 123] on div "Original Package ID: FLSRWGM-20250909-1748" at bounding box center [157, 124] width 255 height 6
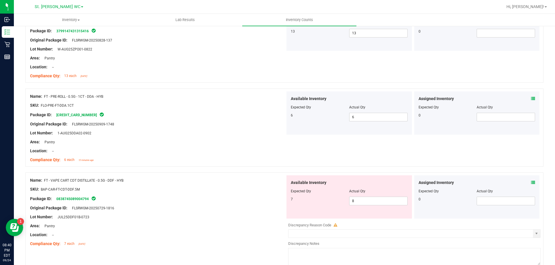
click at [243, 186] on div at bounding box center [157, 185] width 255 height 3
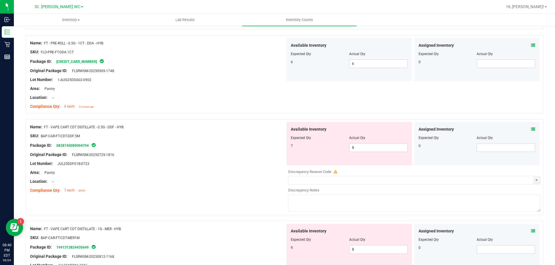
scroll to position [289, 0]
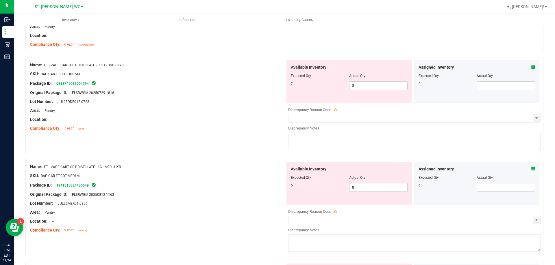
click at [225, 163] on div "Name: FT - VAPE CART CDT DISTILLATE - 1G - MER - HYB SKU: BAP-CAR-FT-CDT-MER1M …" at bounding box center [157, 199] width 255 height 74
click at [198, 89] on div at bounding box center [157, 88] width 255 height 3
drag, startPoint x: 359, startPoint y: 87, endPoint x: 319, endPoint y: 85, distance: 40.5
click at [319, 85] on div "7 8 8" at bounding box center [349, 85] width 117 height 9
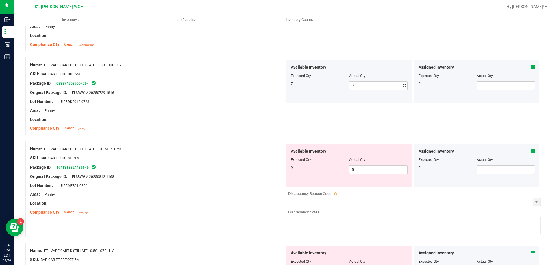
click at [251, 101] on div "Lot Number: JUL25DDF01B-0723" at bounding box center [157, 102] width 255 height 6
click at [237, 173] on div at bounding box center [157, 172] width 255 height 3
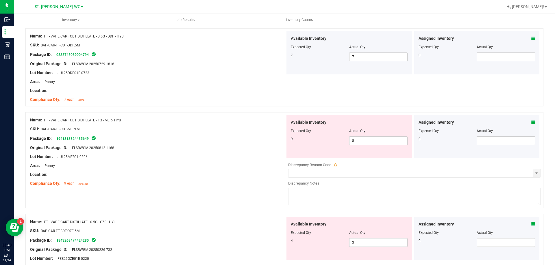
click at [211, 156] on div "Lot Number: JUL25MER01-0806" at bounding box center [157, 157] width 255 height 6
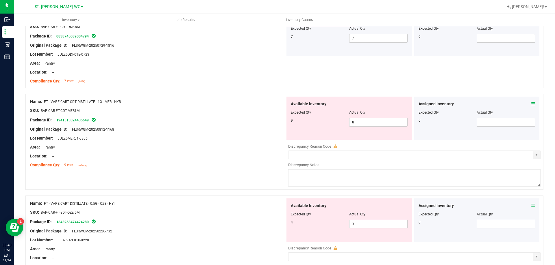
scroll to position [347, 0]
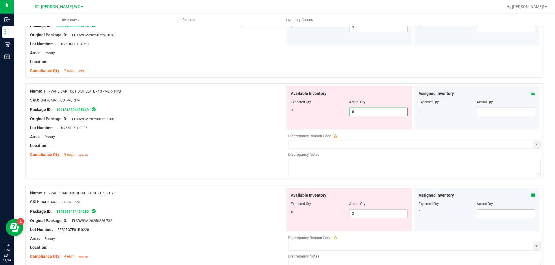
drag, startPoint x: 354, startPoint y: 115, endPoint x: 340, endPoint y: 114, distance: 14.2
click at [340, 114] on div "9 8 8" at bounding box center [349, 112] width 117 height 9
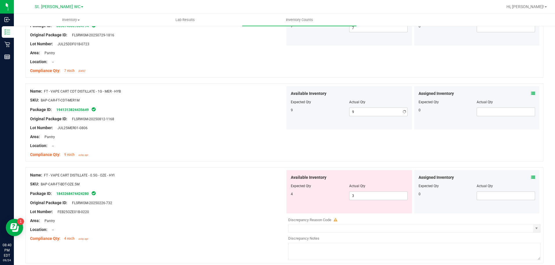
click at [247, 146] on div "Location: --" at bounding box center [157, 146] width 255 height 6
click at [239, 225] on div at bounding box center [157, 225] width 255 height 3
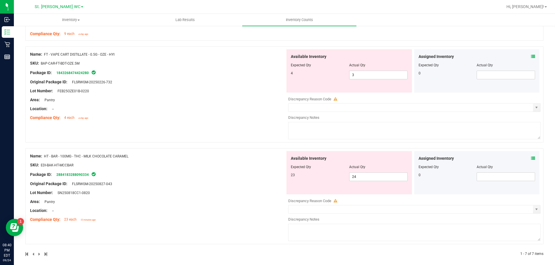
scroll to position [472, 0]
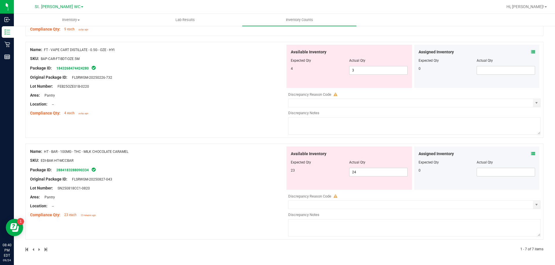
click at [186, 161] on div "SKU: EDI-BAK-HT-MCCBAR" at bounding box center [157, 161] width 255 height 6
click at [198, 187] on div "Lot Number: SN250818CC1-0820" at bounding box center [157, 188] width 255 height 6
drag, startPoint x: 379, startPoint y: 74, endPoint x: 326, endPoint y: 71, distance: 53.2
click at [326, 71] on div "4 3 3" at bounding box center [349, 70] width 117 height 9
click at [274, 83] on div "Name: FT - VAPE CART DISTILLATE - 0.5G - OZE - HYI SKU: BAP-CAR-FT-BDT-OZE.5M P…" at bounding box center [157, 82] width 255 height 74
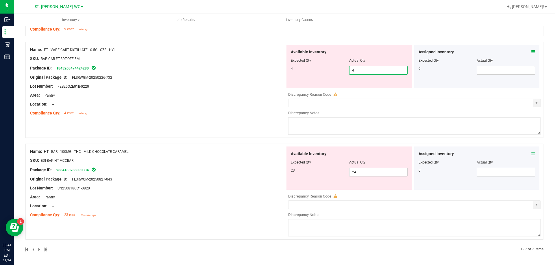
scroll to position [454, 0]
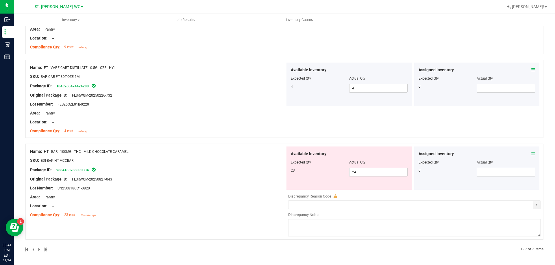
drag, startPoint x: 231, startPoint y: 181, endPoint x: 269, endPoint y: 163, distance: 42.9
click at [232, 181] on div "Original Package ID: FLSRWGM-20250827-043" at bounding box center [157, 180] width 255 height 6
click at [355, 173] on span "24 24" at bounding box center [378, 172] width 58 height 9
click at [205, 200] on div "Name: HT - BAR - 100MG - THC - MILK CHOCOLATE CARAMEL SKU: EDI-BAK-HT-MCCBAR Pa…" at bounding box center [157, 184] width 255 height 74
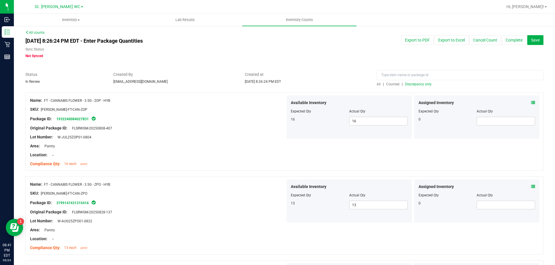
scroll to position [0, 0]
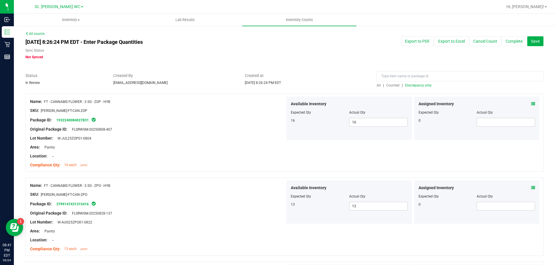
click at [424, 87] on span "Discrepancy only" at bounding box center [418, 85] width 27 height 4
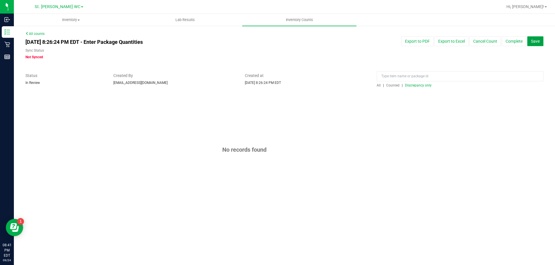
click at [532, 42] on span "Save" at bounding box center [535, 41] width 9 height 5
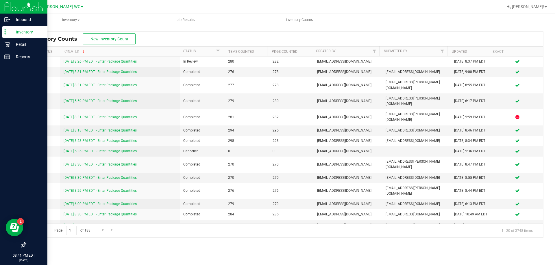
click at [26, 30] on p "Inventory" at bounding box center [27, 32] width 35 height 7
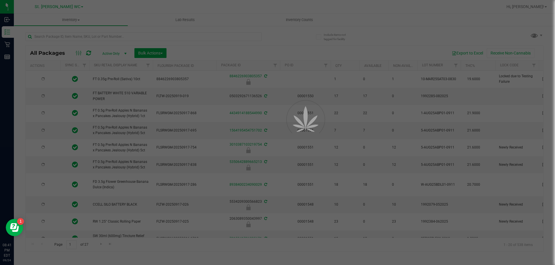
click at [53, 40] on div at bounding box center [277, 132] width 555 height 265
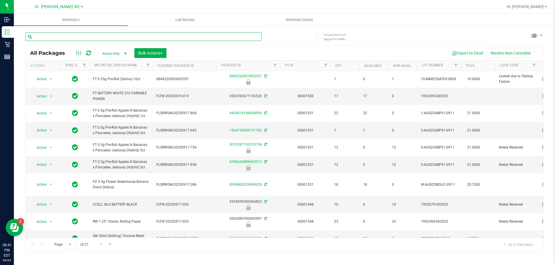
click at [52, 39] on input "text" at bounding box center [143, 36] width 236 height 9
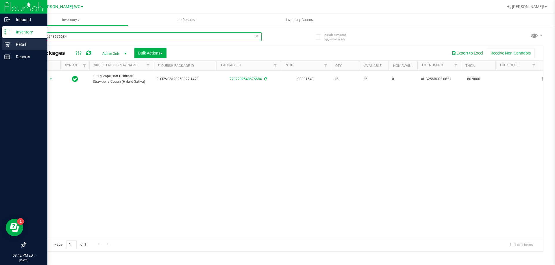
drag, startPoint x: 94, startPoint y: 39, endPoint x: 5, endPoint y: 50, distance: 89.7
click at [5, 50] on div "Inbound Inventory Retail Reports 08:42 PM EDT [DATE] 09/24 St. [PERSON_NAME] WC…" at bounding box center [277, 132] width 555 height 265
